Goal: Transaction & Acquisition: Purchase product/service

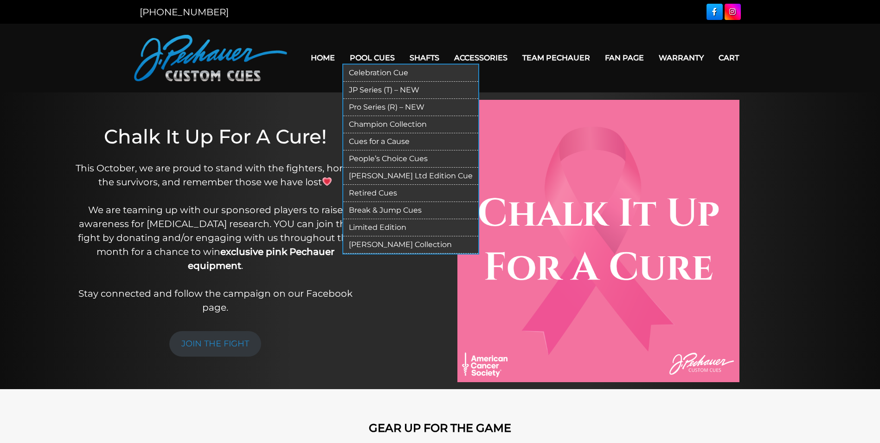
click at [395, 106] on link "Pro Series (R) – NEW" at bounding box center [410, 107] width 135 height 17
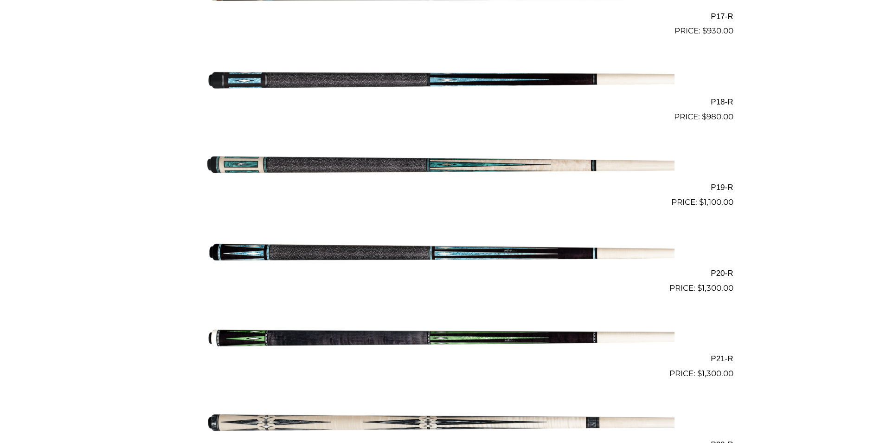
scroll to position [1712, 0]
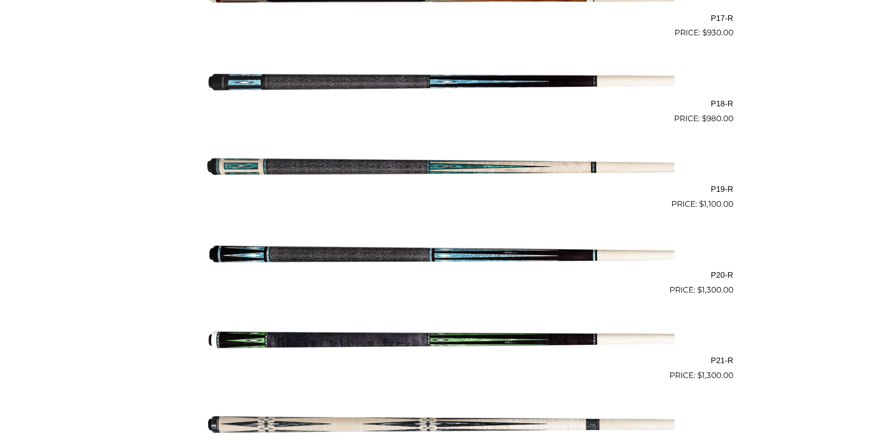
click at [378, 168] on img at bounding box center [440, 168] width 469 height 78
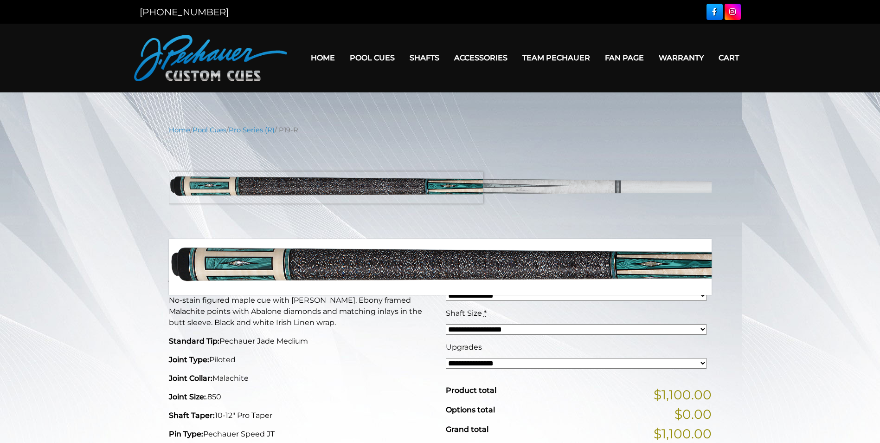
click at [199, 188] on img at bounding box center [440, 187] width 543 height 91
